Goal: Transaction & Acquisition: Purchase product/service

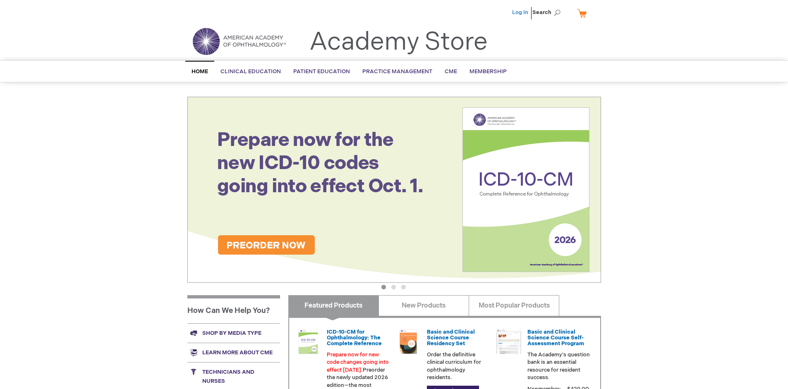
click at [521, 12] on link "Log In" at bounding box center [520, 12] width 16 height 7
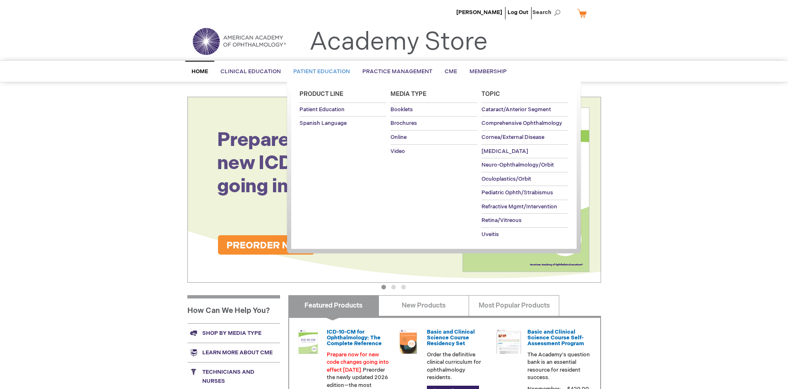
click at [319, 72] on span "Patient Education" at bounding box center [321, 71] width 57 height 7
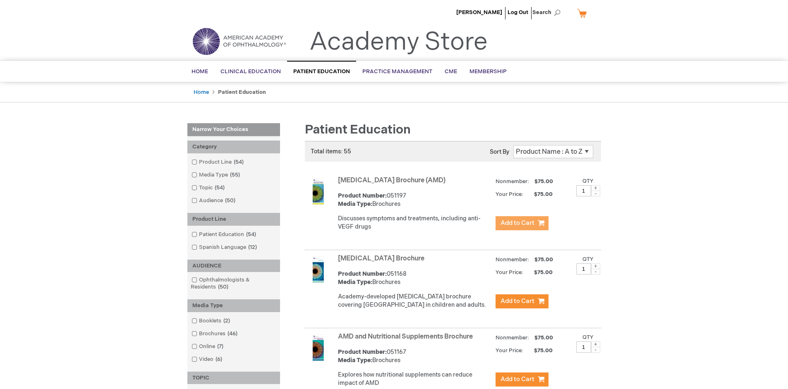
click at [522, 223] on span "Add to Cart" at bounding box center [517, 223] width 34 height 8
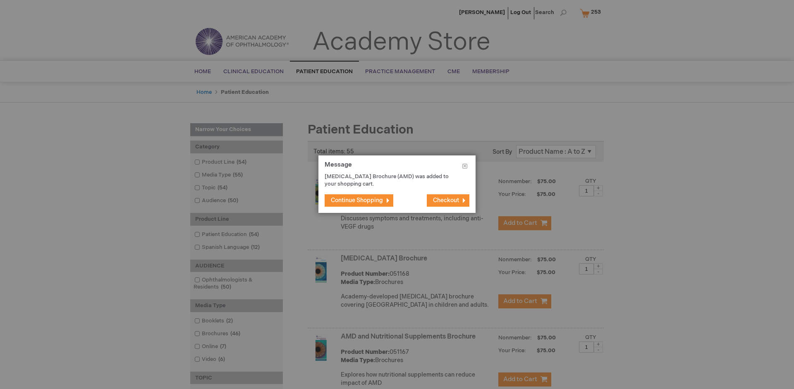
click at [357, 200] on span "Continue Shopping" at bounding box center [357, 200] width 52 height 7
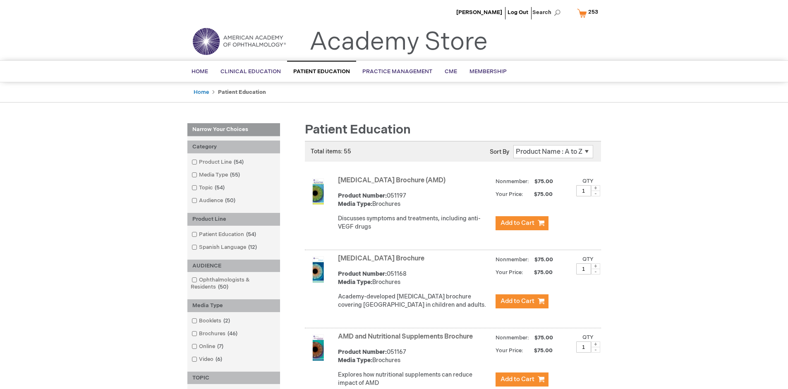
click at [407, 341] on link "AMD and Nutritional Supplements Brochure" at bounding box center [405, 337] width 135 height 8
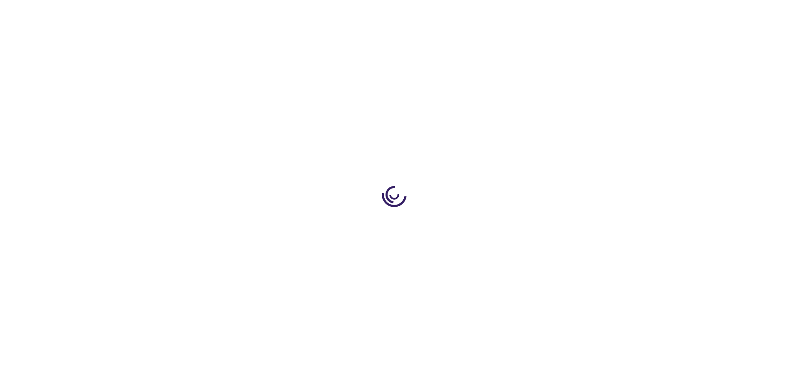
type input "1"
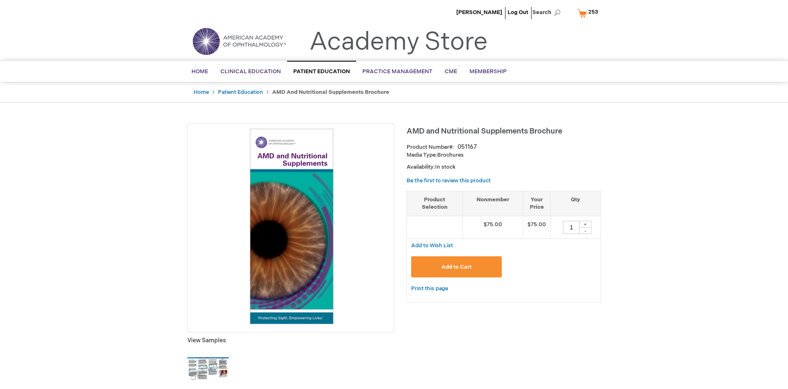
click at [456, 267] on span "Add to Cart" at bounding box center [456, 267] width 30 height 7
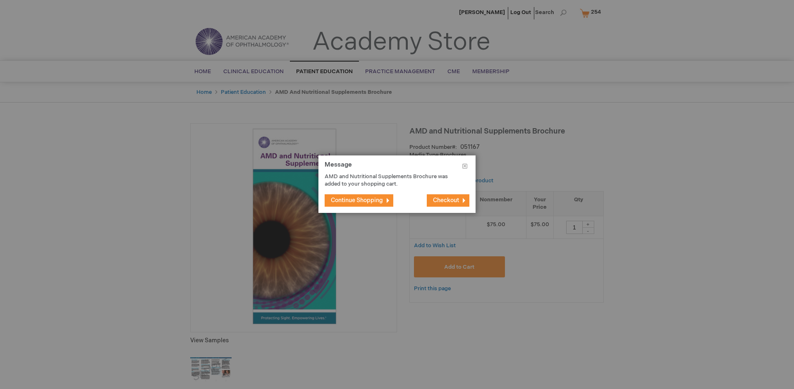
click at [357, 200] on span "Continue Shopping" at bounding box center [357, 200] width 52 height 7
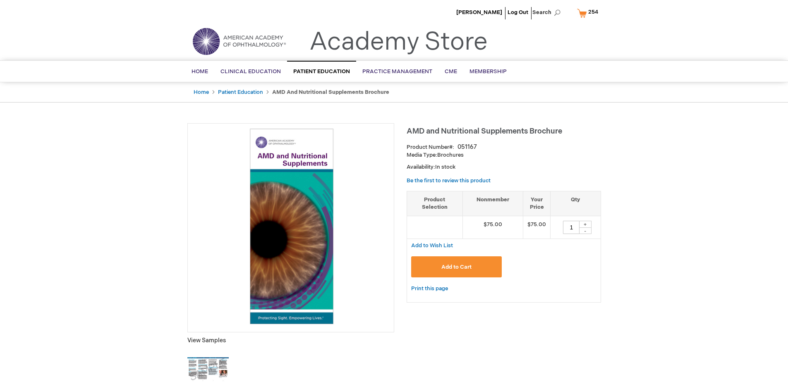
click at [589, 13] on span "254" at bounding box center [593, 12] width 10 height 7
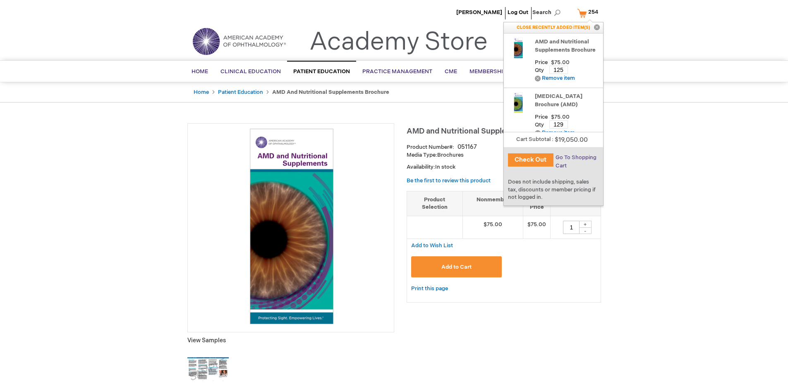
click at [575, 158] on span "Go To Shopping Cart" at bounding box center [575, 161] width 41 height 15
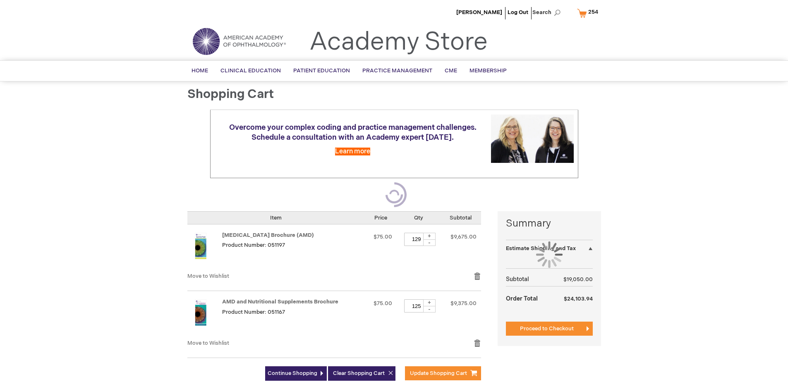
select select "US"
select select "41"
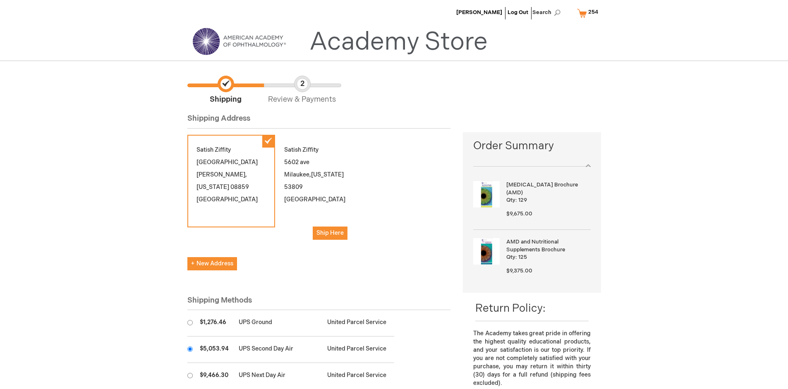
click at [190, 349] on input "radio" at bounding box center [189, 349] width 5 height 5
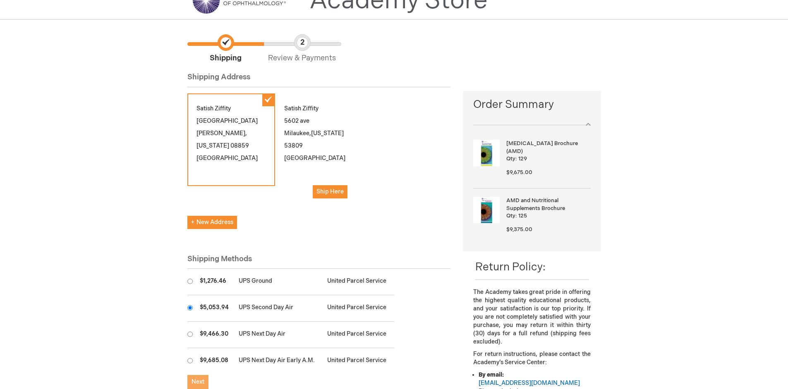
click at [198, 382] on span "Next" at bounding box center [197, 381] width 13 height 7
